Goal: Task Accomplishment & Management: Manage account settings

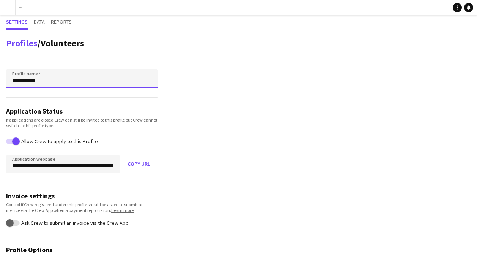
click at [35, 80] on input "**********" at bounding box center [82, 78] width 152 height 19
click at [53, 80] on input "**********" at bounding box center [82, 78] width 152 height 19
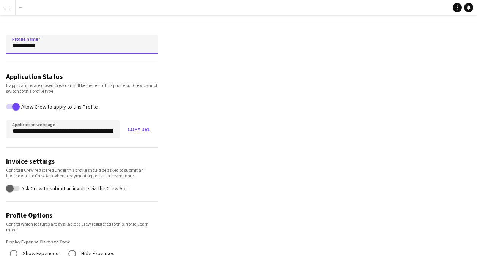
scroll to position [76, 0]
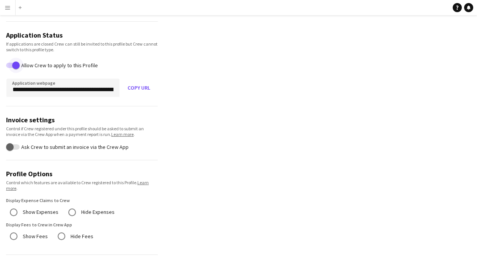
click at [15, 67] on span "button" at bounding box center [16, 65] width 8 height 8
click at [10, 67] on span "button" at bounding box center [10, 65] width 8 height 8
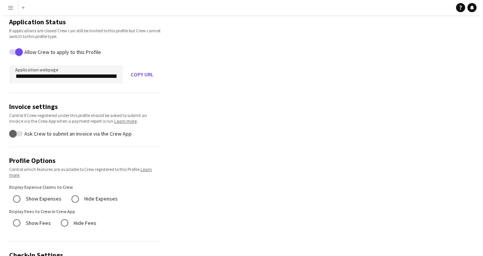
scroll to position [0, 0]
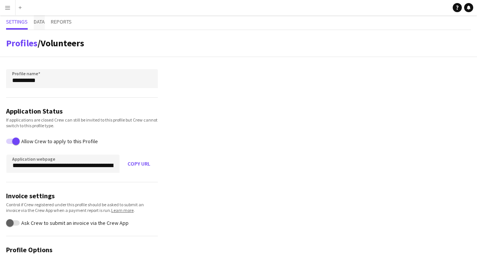
click at [39, 19] on span "Data" at bounding box center [39, 21] width 11 height 5
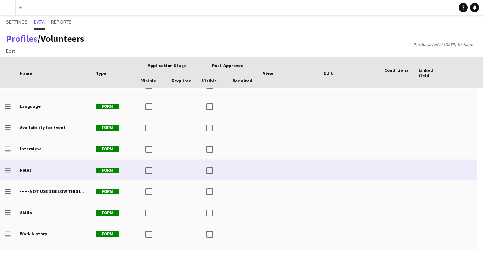
scroll to position [152, 0]
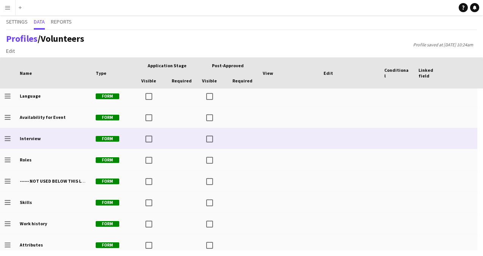
click at [113, 138] on span "Form" at bounding box center [108, 139] width 24 height 6
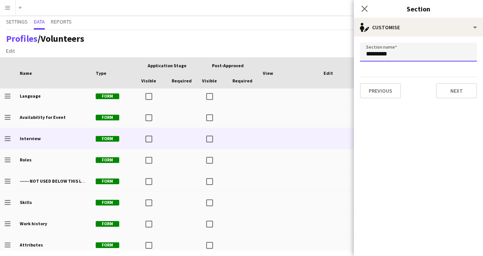
click at [392, 52] on input "*********" at bounding box center [418, 51] width 117 height 19
drag, startPoint x: 394, startPoint y: 53, endPoint x: 330, endPoint y: 54, distance: 63.7
click at [330, 54] on body "Menu Boards Boards Boards All jobs Status Workforce Workforce My Workforce Recr…" at bounding box center [241, 128] width 483 height 256
click at [416, 132] on app-edit-section-customise "Section name ********* Previous Next" at bounding box center [418, 145] width 129 height 219
click at [365, 7] on icon "Close pop-in" at bounding box center [363, 8] width 7 height 7
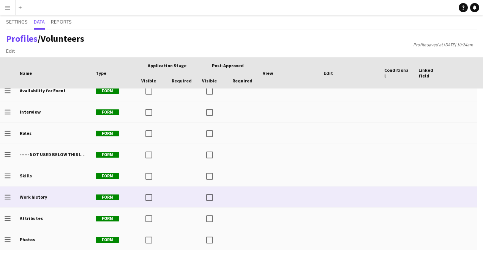
scroll to position [0, 0]
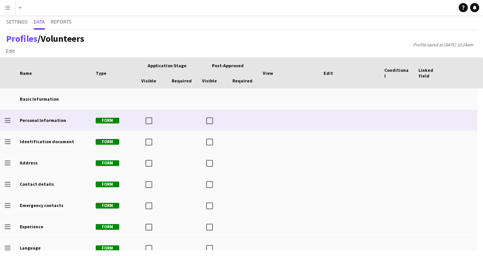
click at [111, 119] on span "Form" at bounding box center [108, 121] width 24 height 6
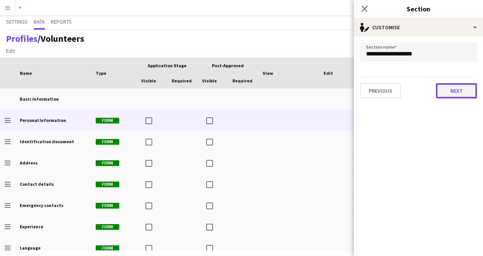
click at [449, 91] on button "Next" at bounding box center [455, 90] width 41 height 15
click at [449, 91] on button "Finish" at bounding box center [462, 90] width 28 height 15
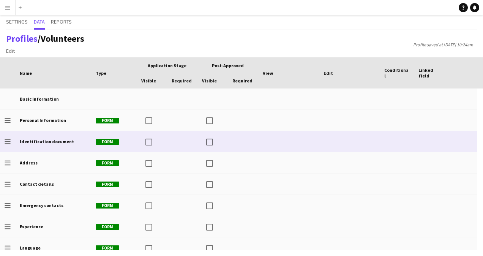
click at [39, 141] on b "Identification document" at bounding box center [47, 141] width 54 height 6
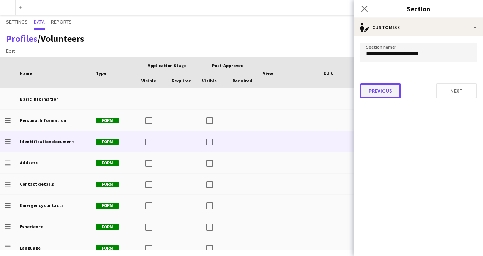
click at [388, 86] on button "Previous" at bounding box center [380, 90] width 41 height 15
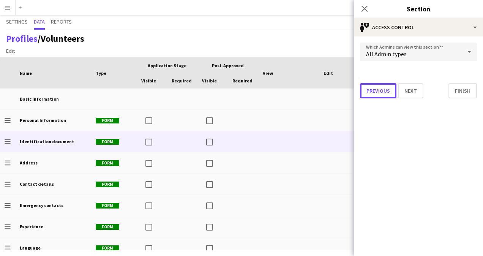
click at [388, 86] on button "Previous" at bounding box center [378, 90] width 36 height 15
click at [388, 86] on button "Previous" at bounding box center [380, 90] width 41 height 15
click at [388, 86] on button "Previous" at bounding box center [378, 90] width 36 height 15
click at [388, 86] on button "Previous" at bounding box center [380, 90] width 41 height 15
click at [395, 142] on app-edit-section-access-control "Which Admins can view this section? All Admin types Previous Next Finish" at bounding box center [418, 145] width 129 height 219
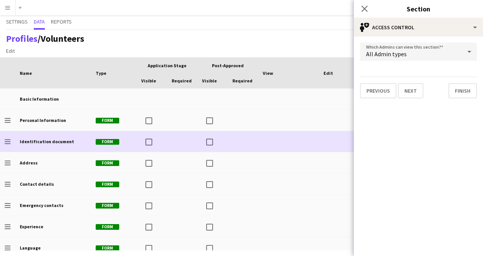
click at [308, 142] on div at bounding box center [288, 141] width 61 height 21
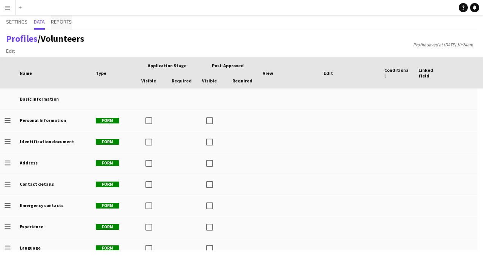
click at [63, 22] on span "Reports" at bounding box center [61, 21] width 21 height 5
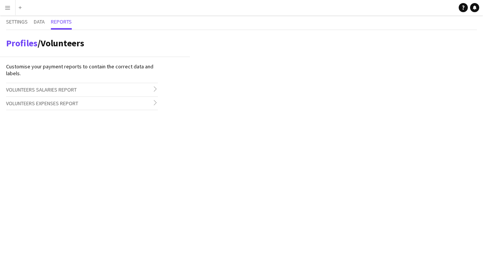
click at [50, 105] on span "Volunteers Expenses Report" at bounding box center [42, 103] width 72 height 7
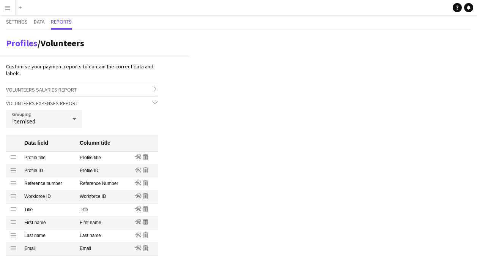
click at [31, 168] on mat-cell "Profile ID" at bounding box center [47, 170] width 55 height 13
click at [15, 168] on icon "Drag row" at bounding box center [13, 170] width 7 height 7
drag, startPoint x: 11, startPoint y: 172, endPoint x: 20, endPoint y: 173, distance: 8.7
click at [11, 173] on icon "Drag row" at bounding box center [13, 170] width 7 height 7
click at [86, 169] on mat-cell "Profile ID" at bounding box center [103, 170] width 55 height 13
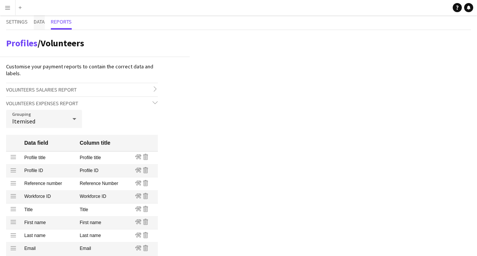
click at [39, 21] on span "Data" at bounding box center [39, 21] width 11 height 5
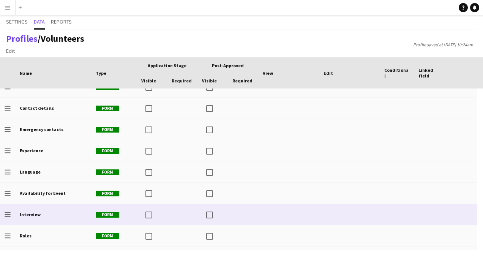
scroll to position [105, 0]
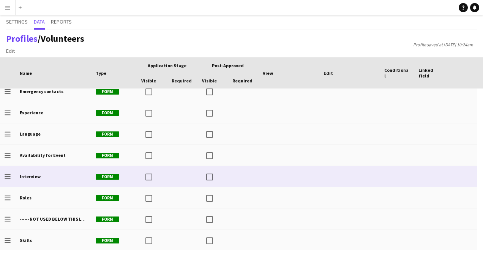
click at [22, 174] on b "Interview" at bounding box center [30, 176] width 21 height 6
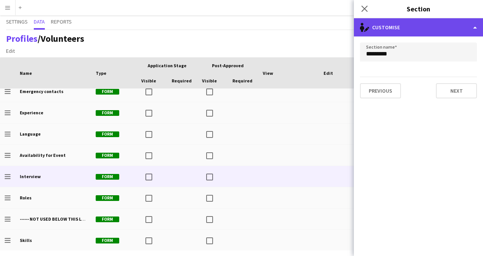
click at [423, 34] on div "single-neutral-actions-edit-1 Customise" at bounding box center [418, 27] width 129 height 18
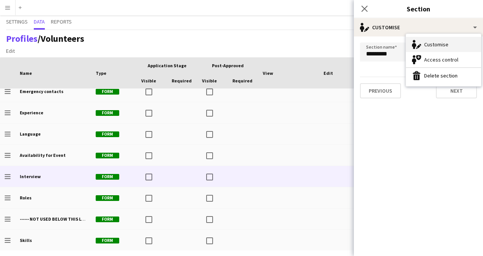
click at [438, 43] on div "Customise Customise" at bounding box center [443, 44] width 75 height 15
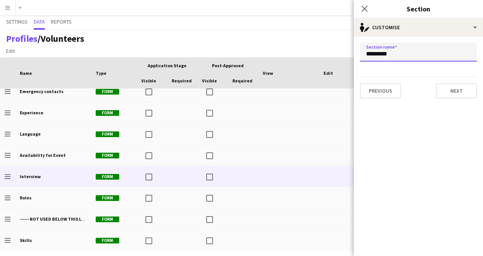
click at [440, 50] on input "*********" at bounding box center [418, 51] width 117 height 19
click button "Next" at bounding box center [455, 90] width 41 height 15
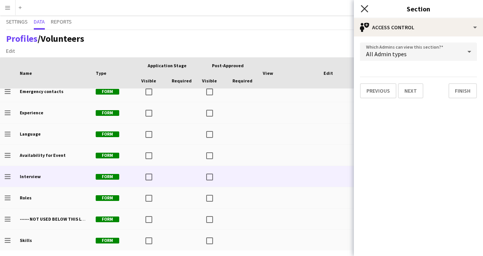
click at [367, 8] on icon "Close pop-in" at bounding box center [363, 8] width 7 height 7
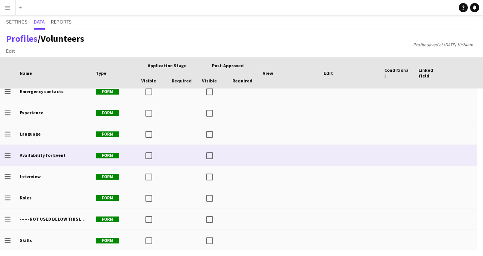
click at [307, 152] on div at bounding box center [288, 155] width 61 height 21
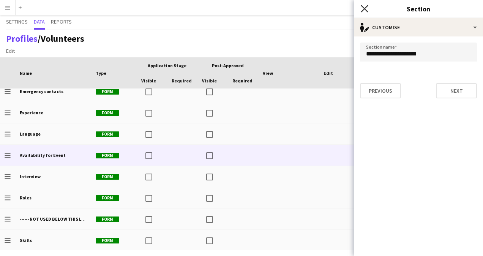
click at [367, 6] on icon at bounding box center [363, 8] width 7 height 7
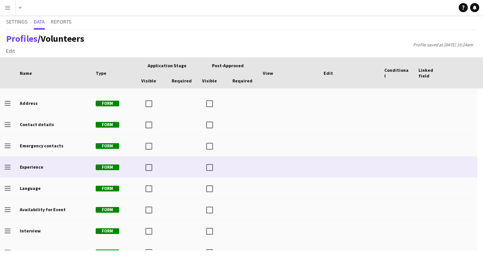
scroll to position [0, 0]
